Goal: Contribute content: Add original content to the website for others to see

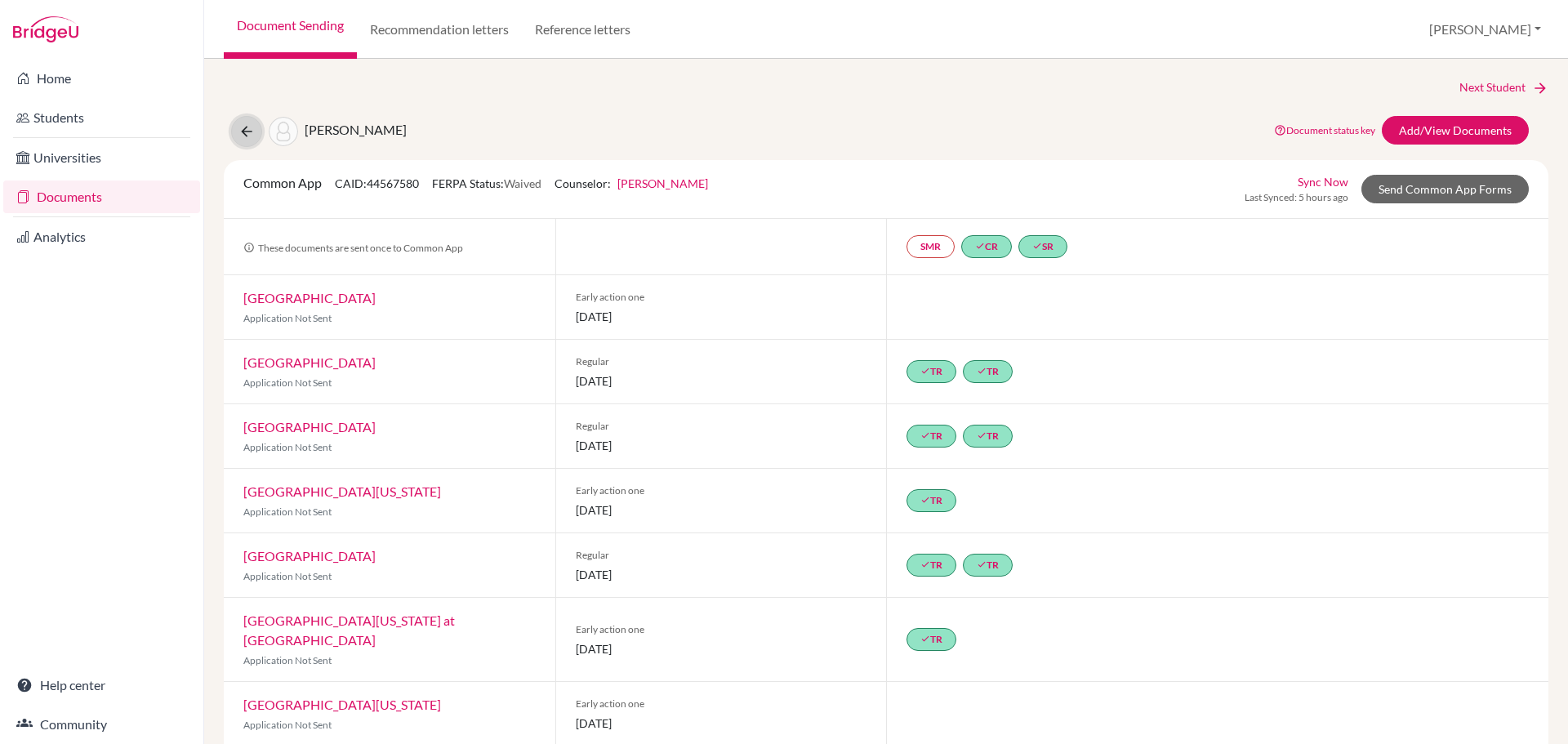
click at [258, 133] on button at bounding box center [247, 132] width 31 height 31
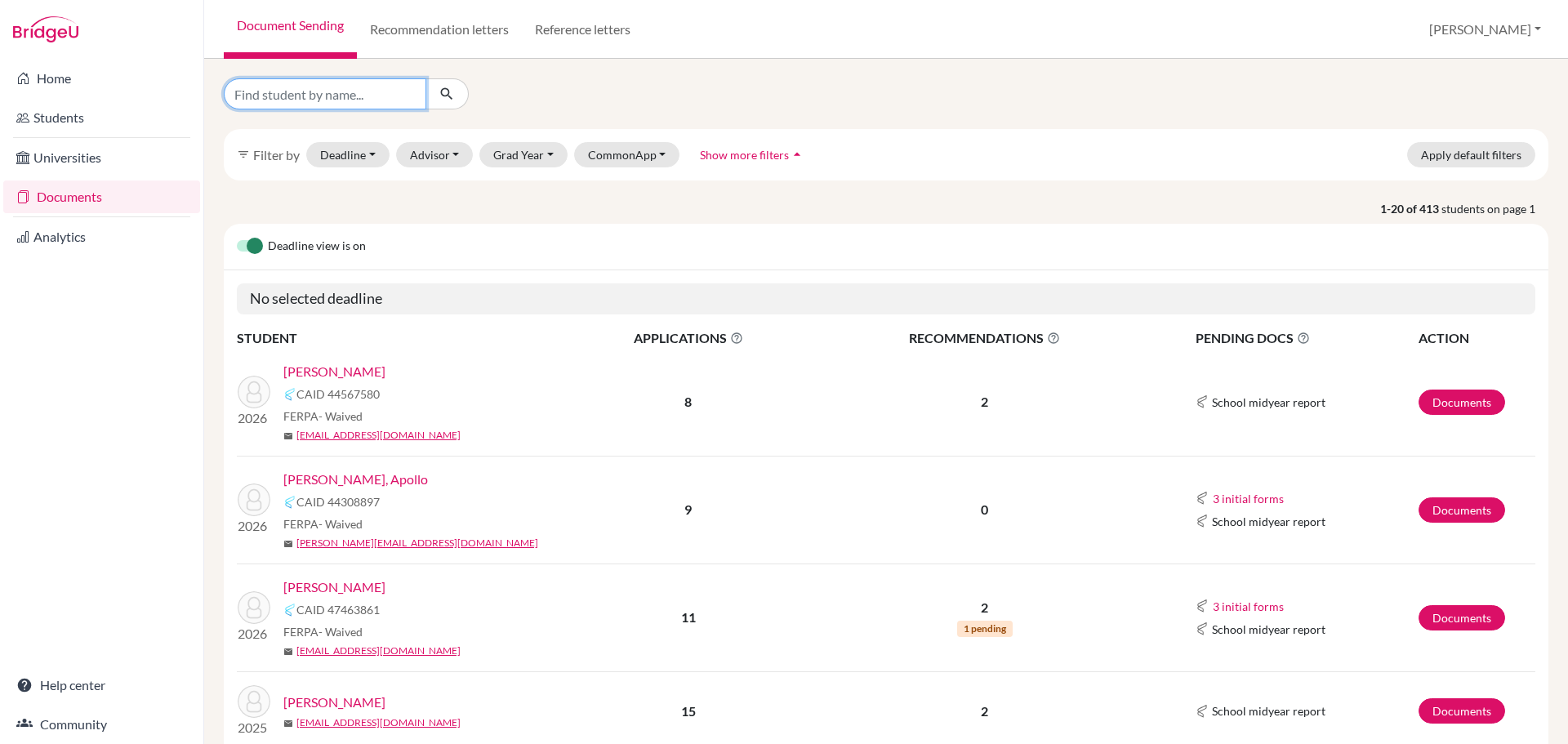
click at [351, 92] on input "Find student by name..." at bounding box center [325, 94] width 203 height 31
type input "darko"
click button "submit" at bounding box center [447, 94] width 44 height 31
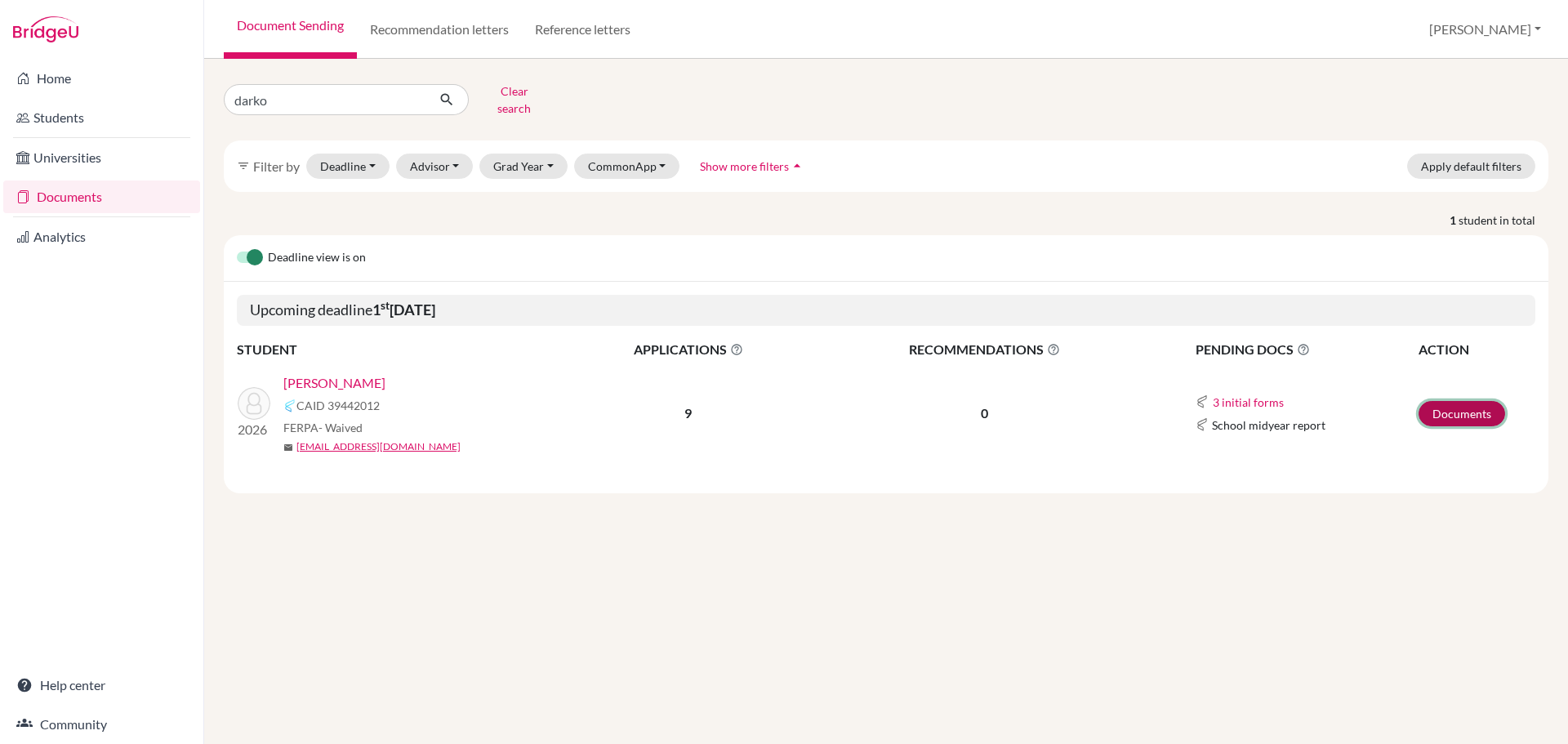
click at [1460, 401] on link "Documents" at bounding box center [1462, 413] width 86 height 26
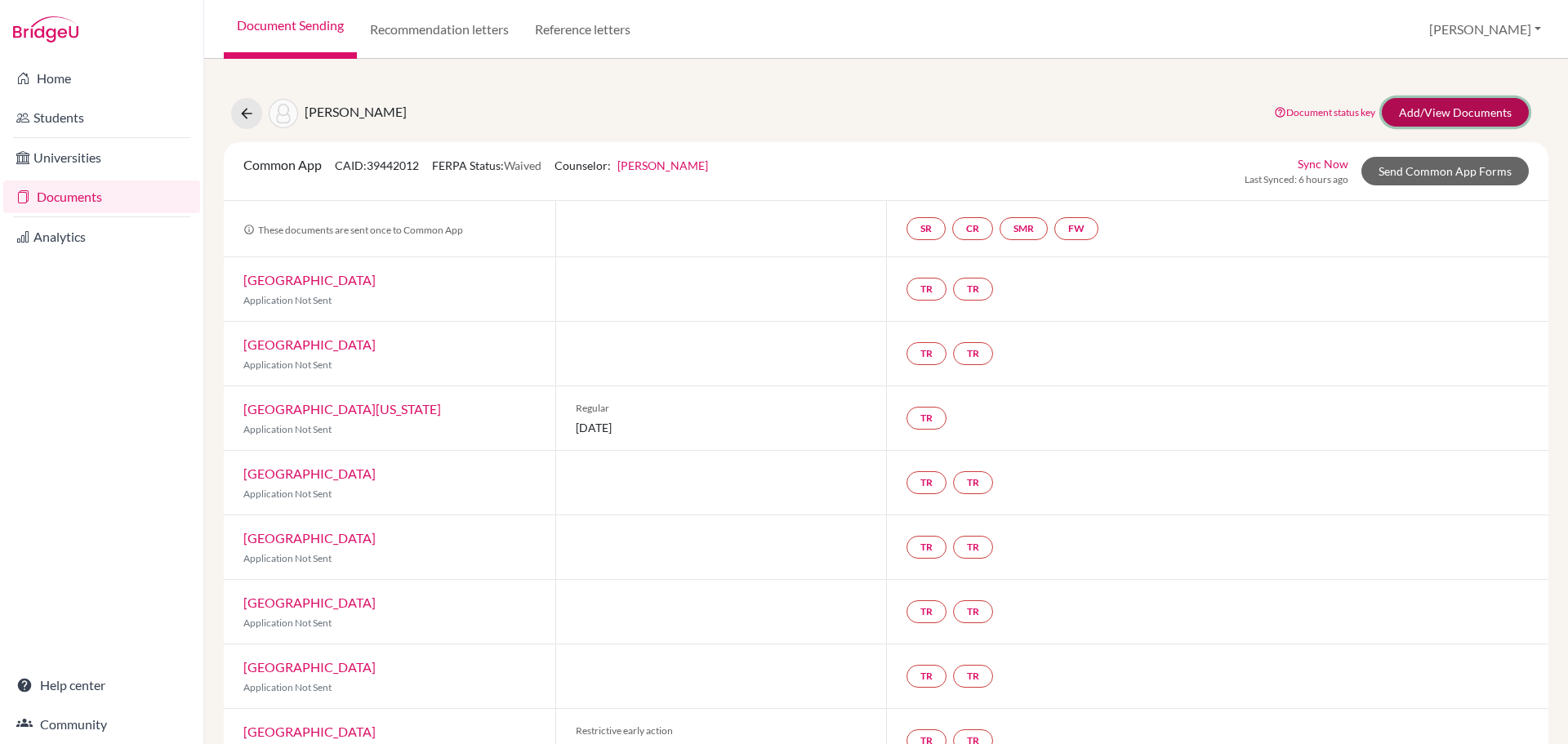
click at [1407, 105] on link "Add/View Documents" at bounding box center [1455, 112] width 147 height 29
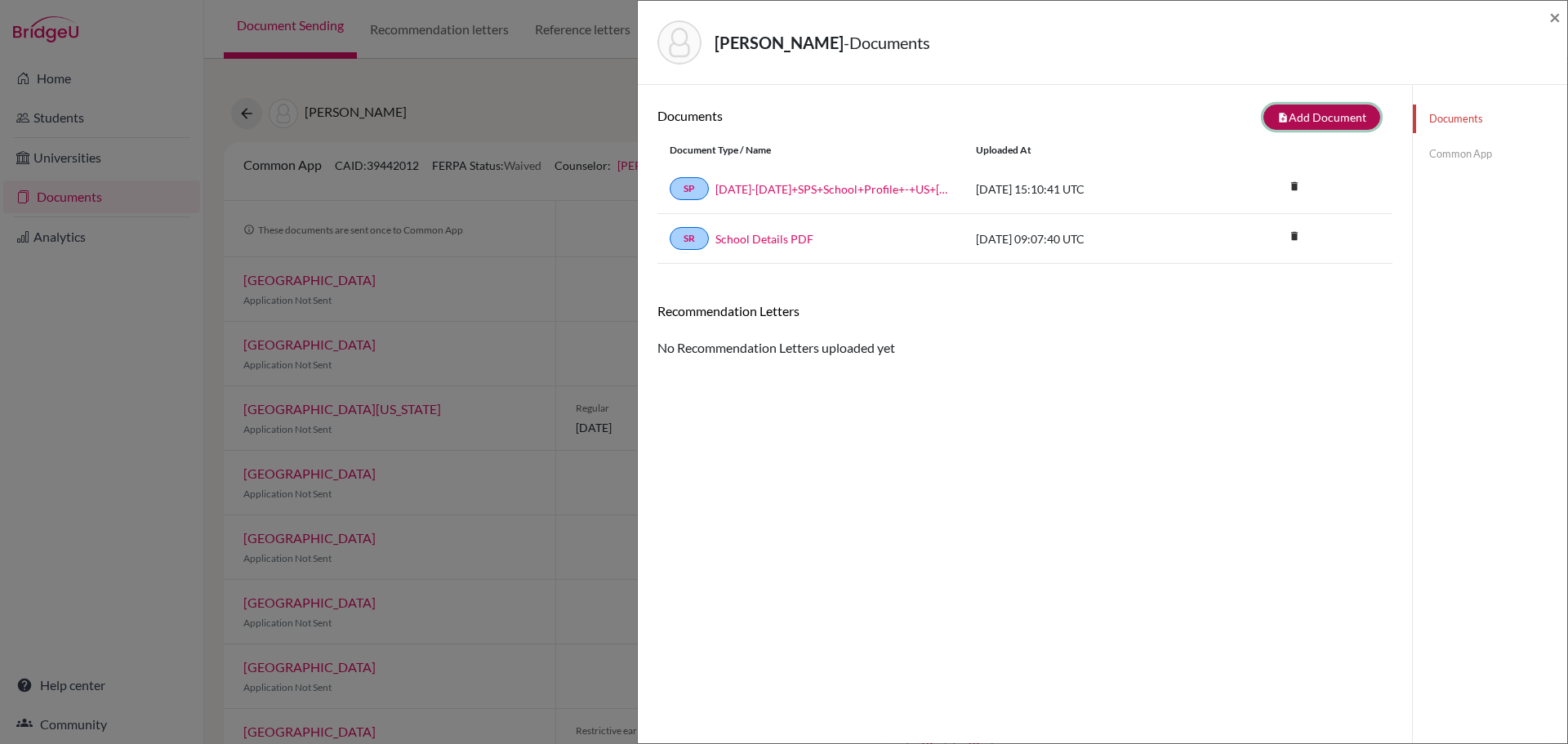
click at [1325, 119] on button "note_add Add Document" at bounding box center [1322, 117] width 117 height 26
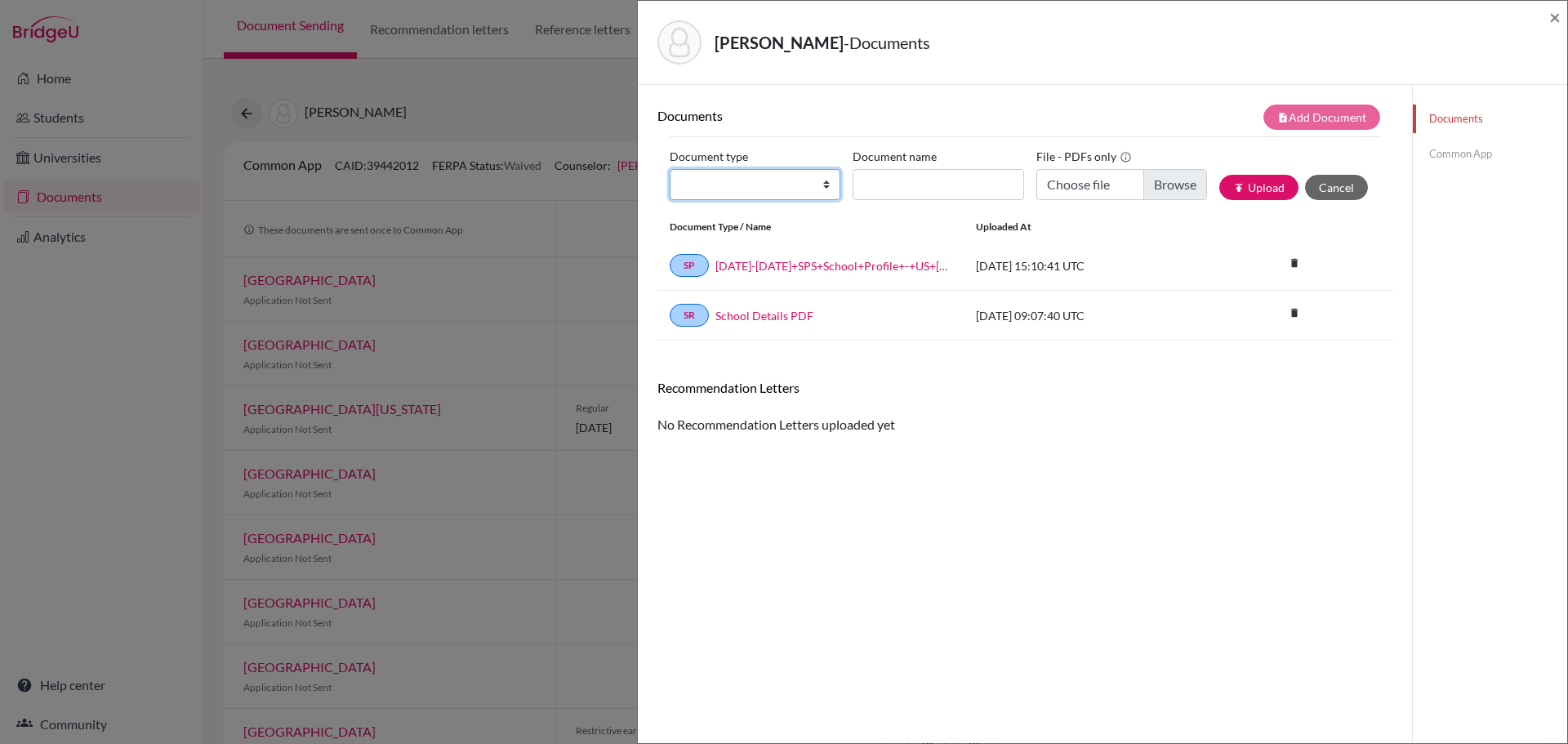
click at [824, 188] on select "Change explanation for Common App reports Counselor recommendation Internationa…" at bounding box center [754, 184] width 170 height 31
select select "2"
click at [670, 169] on select "Change explanation for Common App reports Counselor recommendation Internationa…" at bounding box center [754, 184] width 170 height 31
click at [907, 181] on input "Document name" at bounding box center [937, 184] width 170 height 31
type input "Darko, Eli - Transcript"
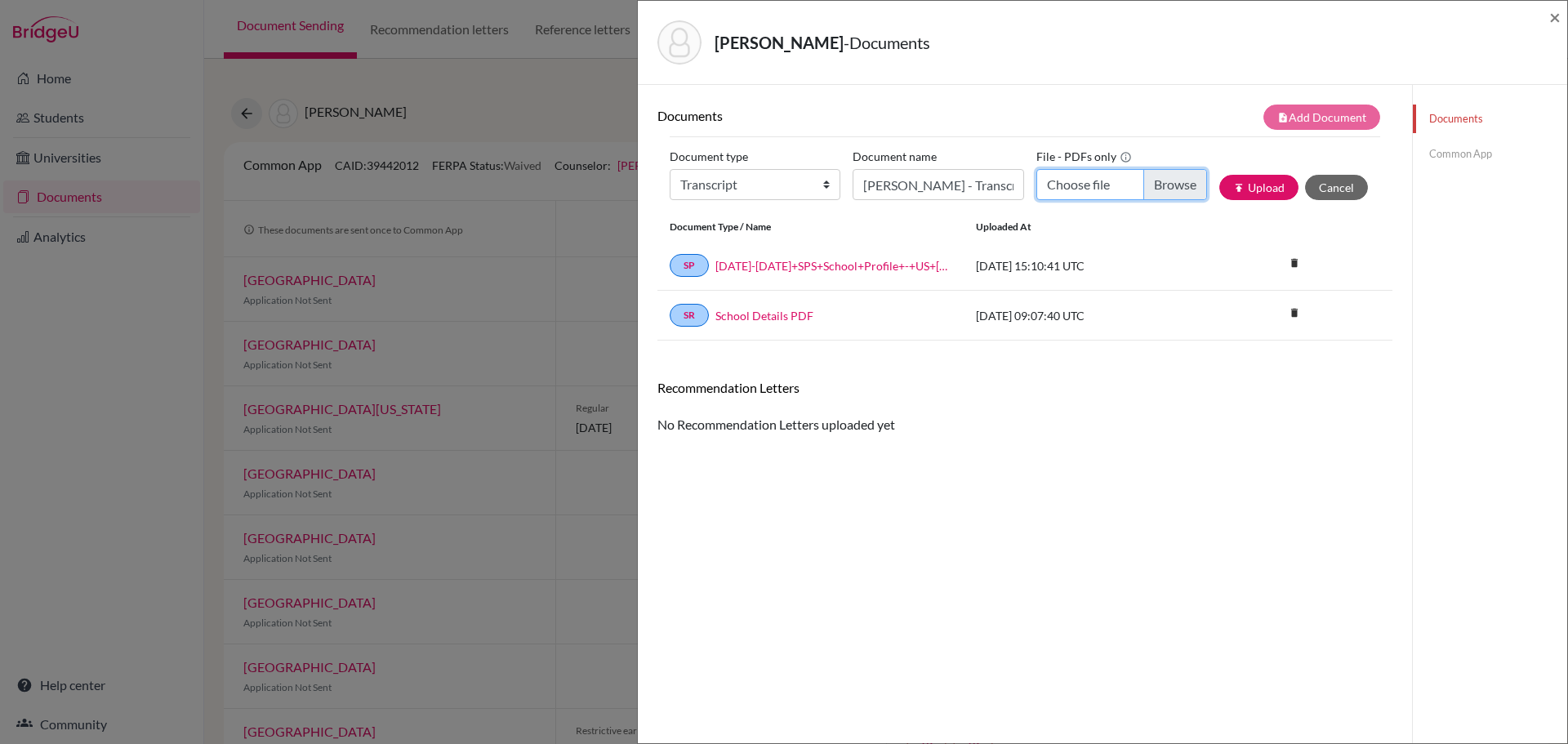
click at [1153, 184] on input "Choose file" at bounding box center [1122, 184] width 170 height 31
type input "C:\fakepath\Darko, Eli - Transcript.pdf"
click at [1236, 186] on button "publish Upload" at bounding box center [1259, 187] width 79 height 26
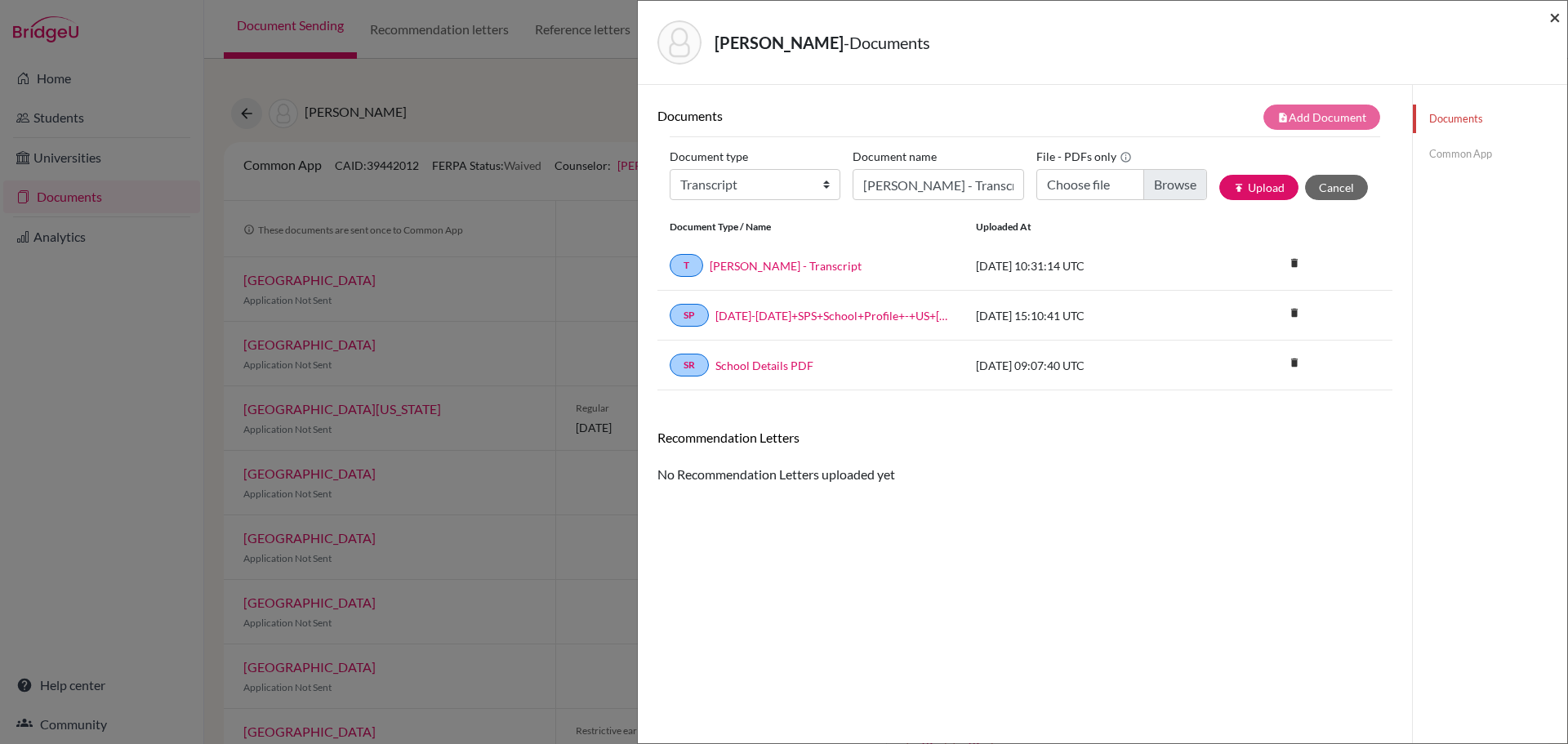
click at [1556, 20] on span "×" at bounding box center [1556, 16] width 12 height 24
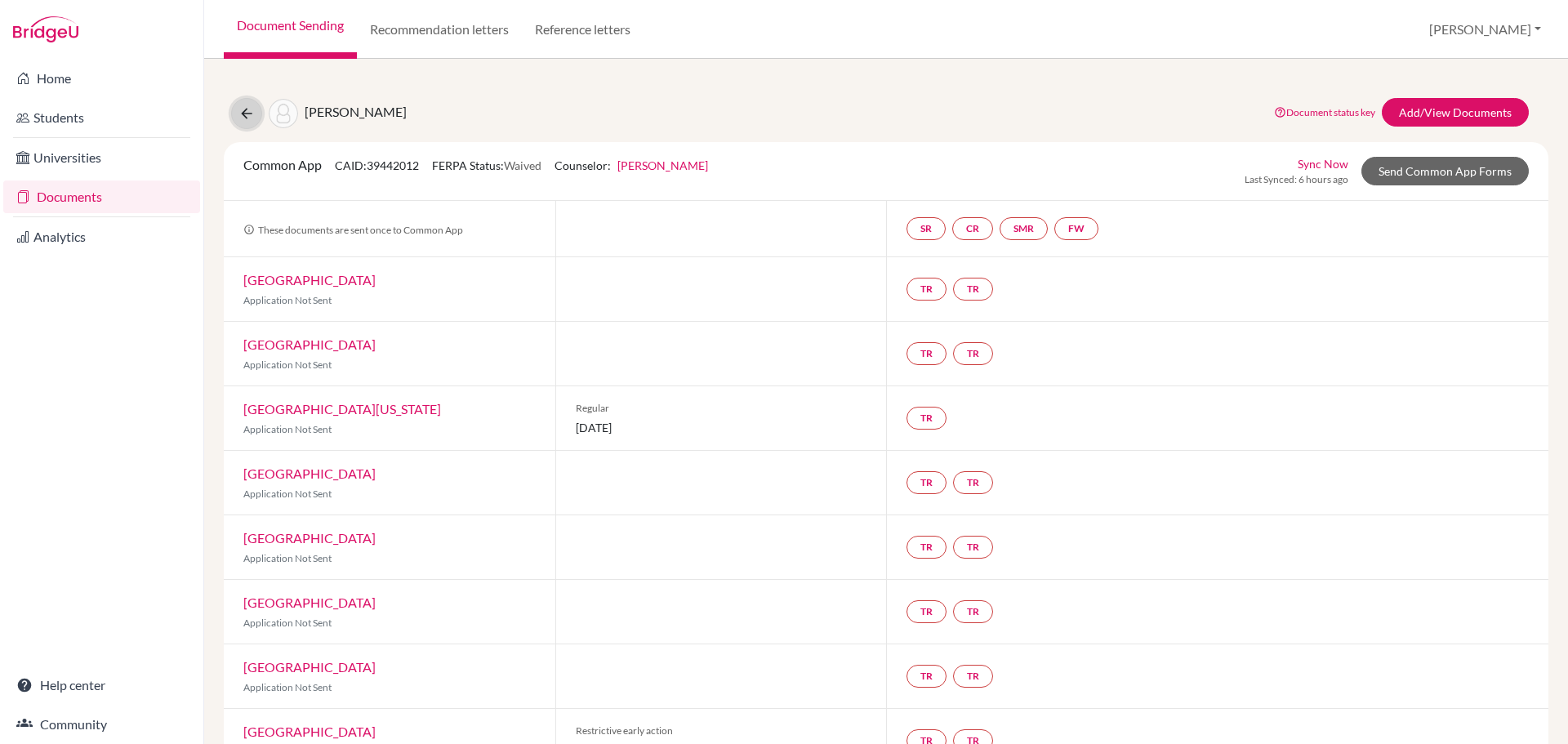
click at [256, 120] on button at bounding box center [247, 114] width 31 height 31
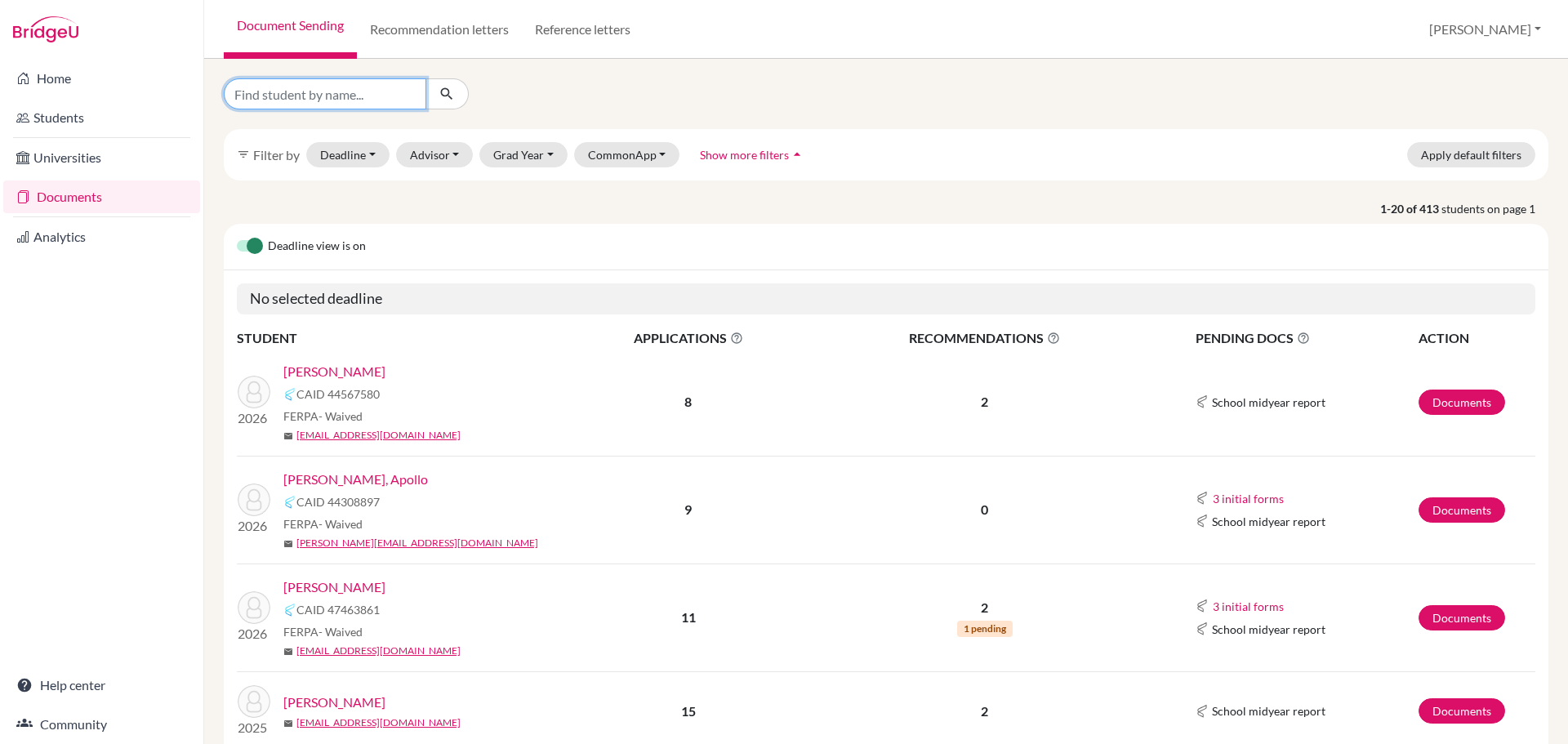
click at [342, 100] on input "Find student by name..." at bounding box center [325, 94] width 203 height 31
type input "schei"
click button "submit" at bounding box center [447, 94] width 44 height 31
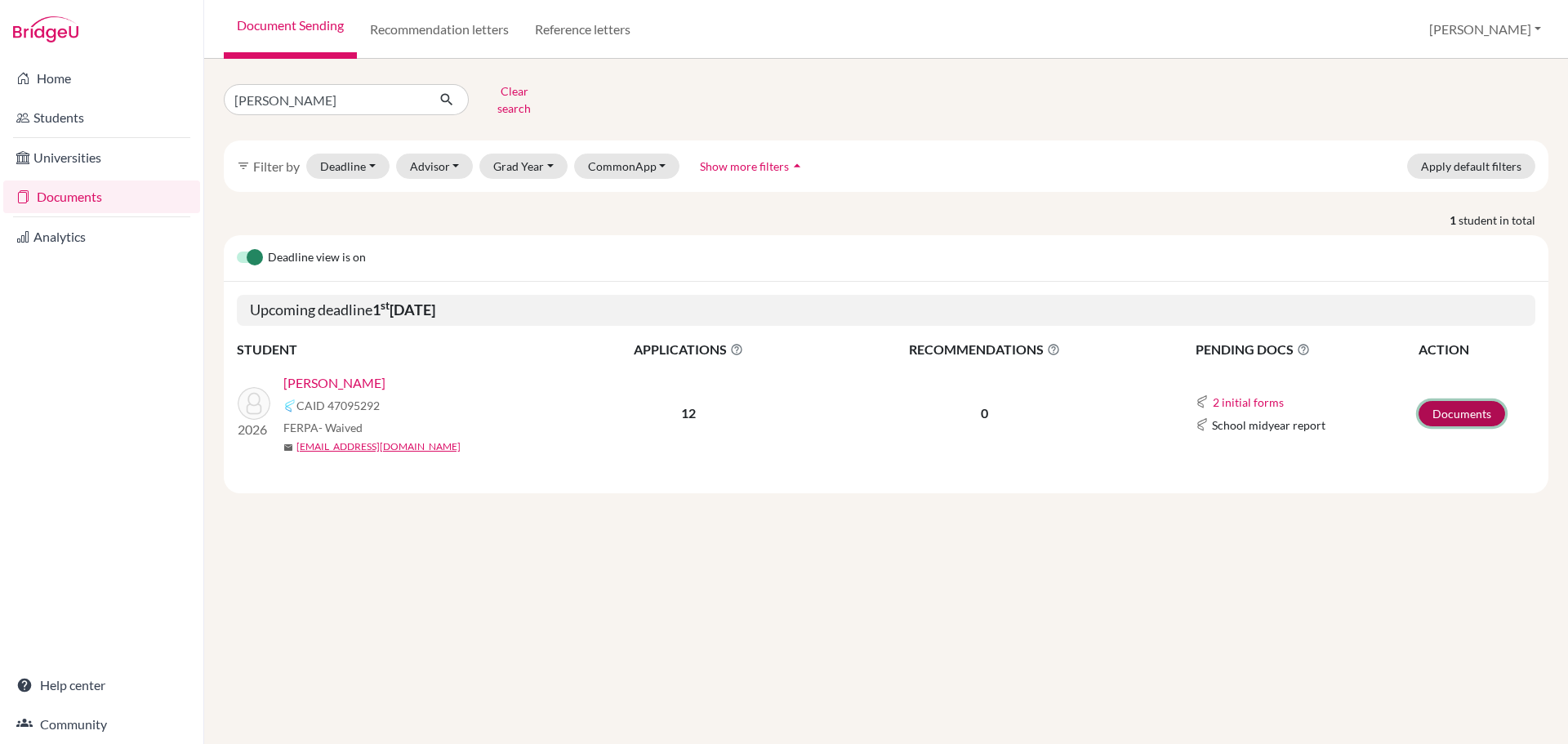
click at [1466, 402] on link "Documents" at bounding box center [1462, 413] width 86 height 26
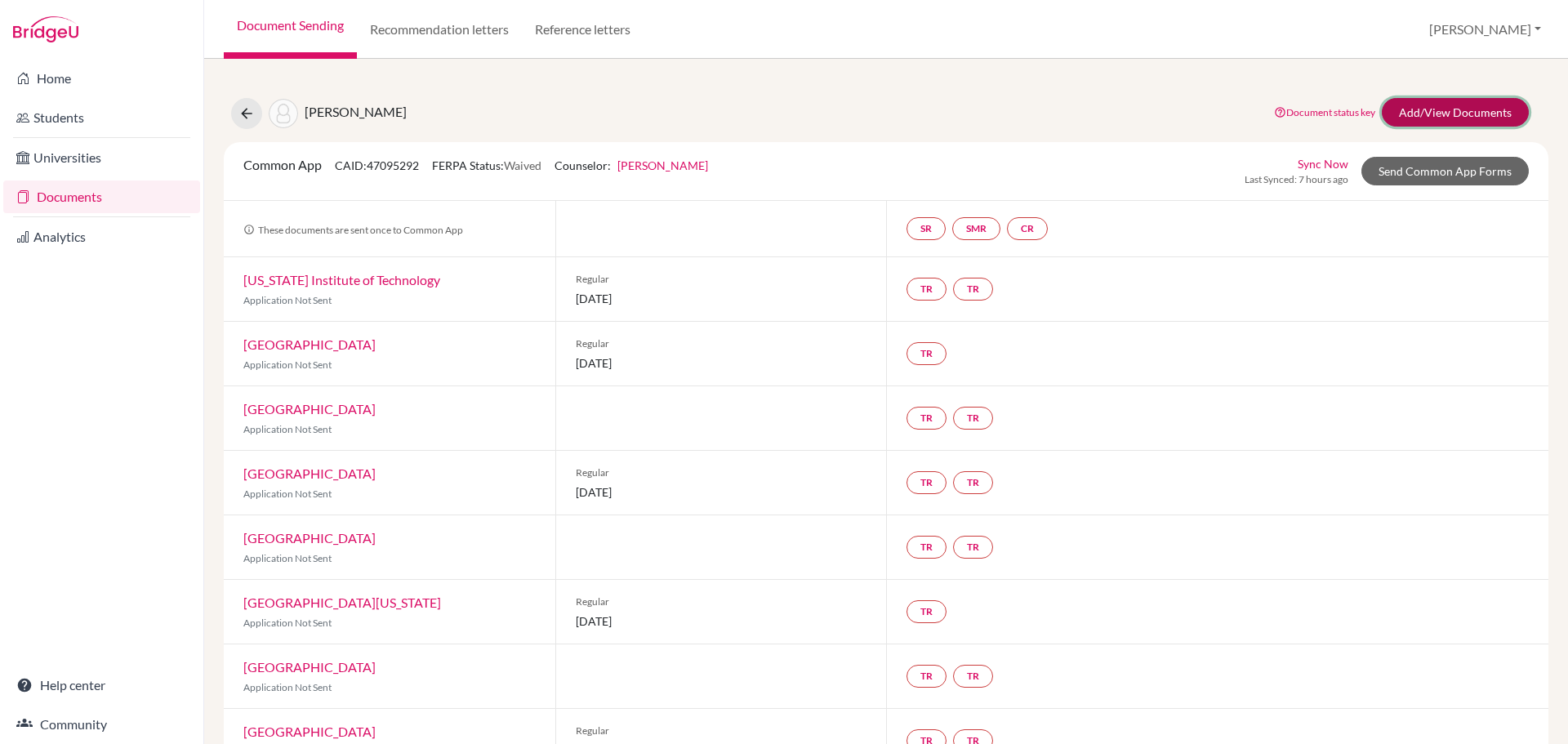
click at [1429, 111] on link "Add/View Documents" at bounding box center [1455, 112] width 147 height 29
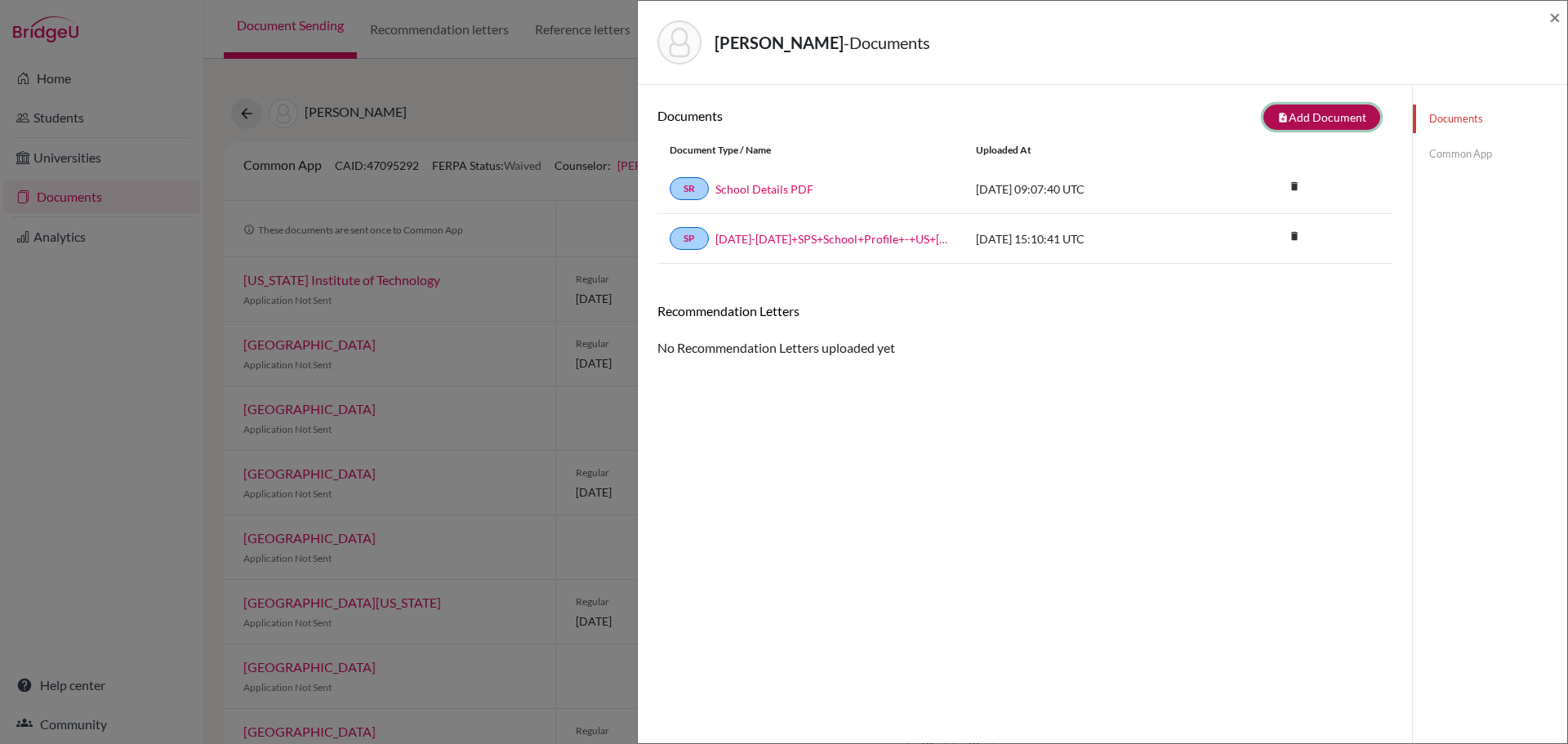
click at [1306, 112] on button "note_add Add Document" at bounding box center [1322, 117] width 117 height 26
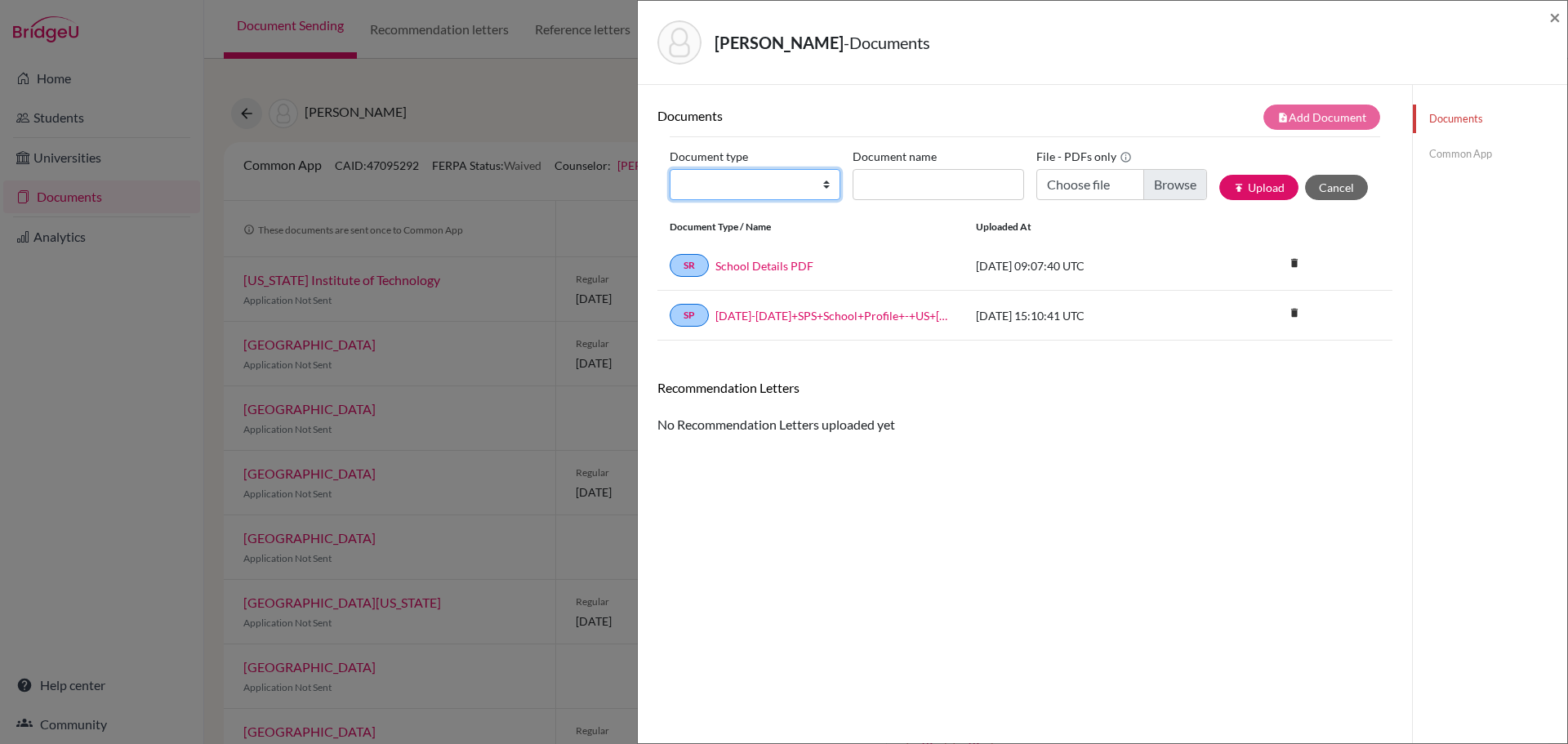
click at [822, 188] on select "Change explanation for Common App reports Counselor recommendation Internationa…" at bounding box center [754, 184] width 170 height 31
select select "2"
click at [670, 169] on select "Change explanation for Common App reports Counselor recommendation Internationa…" at bounding box center [754, 184] width 170 height 31
click at [889, 184] on input "Document name" at bounding box center [937, 184] width 170 height 31
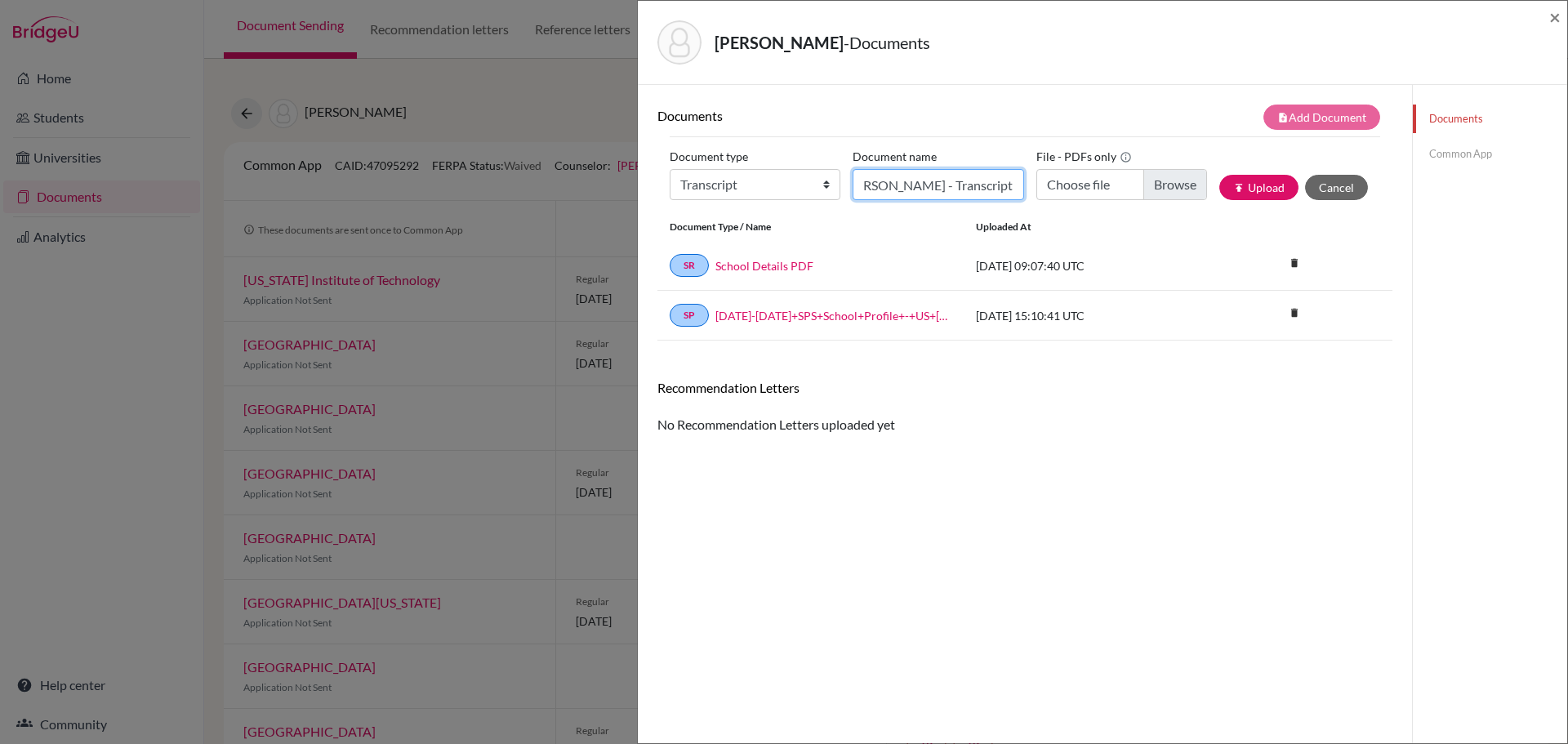
type input "[PERSON_NAME] - Transcript"
click at [1164, 186] on input "Choose file" at bounding box center [1122, 184] width 170 height 31
type input "C:\fakepath\[PERSON_NAME] - Transcript.pdf"
click at [1246, 184] on button "publish Upload" at bounding box center [1259, 187] width 79 height 26
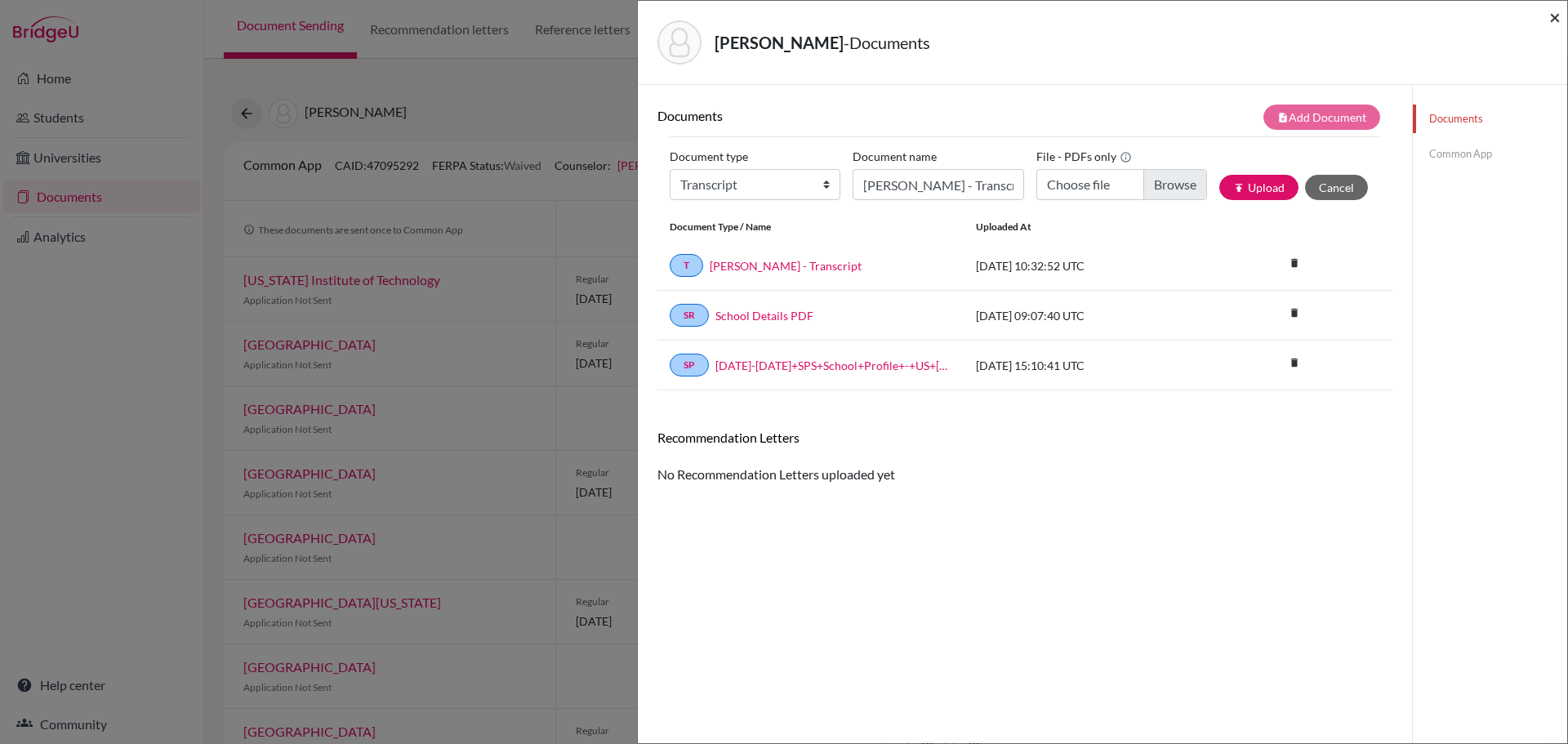
click at [1554, 13] on span "×" at bounding box center [1556, 16] width 12 height 24
